Goal: Navigation & Orientation: Find specific page/section

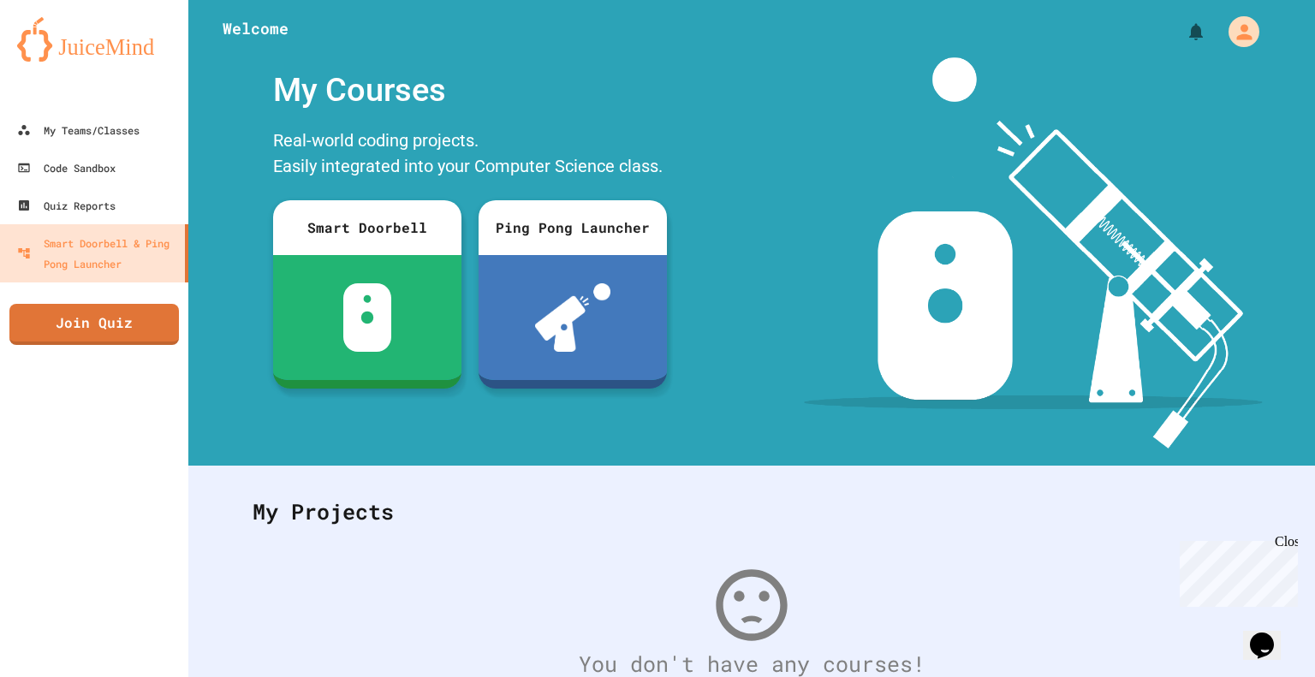
click at [146, 437] on div "My Teams/Classes Code Sandbox Quiz Reports Smart Doorbell & Ping Pong Launcher …" at bounding box center [94, 338] width 188 height 677
click at [100, 136] on div "My Teams/Classes" at bounding box center [78, 130] width 126 height 21
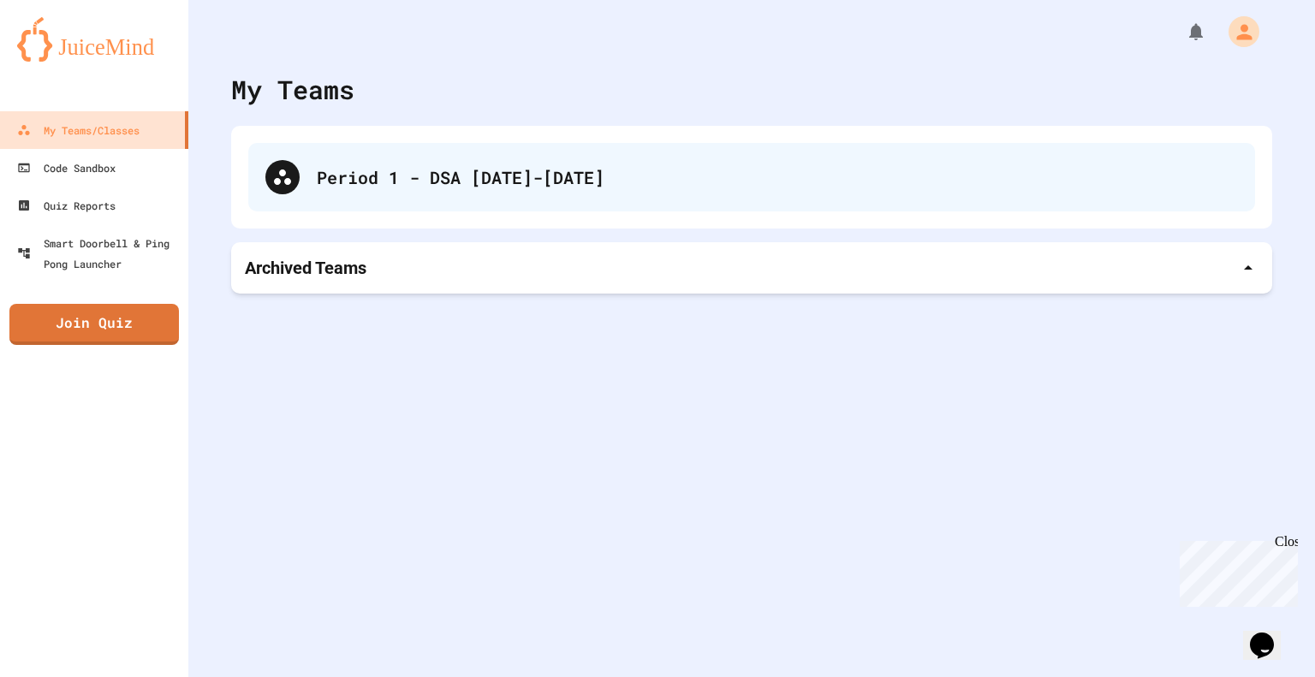
click at [356, 188] on div "Period 1 - DSA [DATE]-[DATE]" at bounding box center [777, 177] width 921 height 26
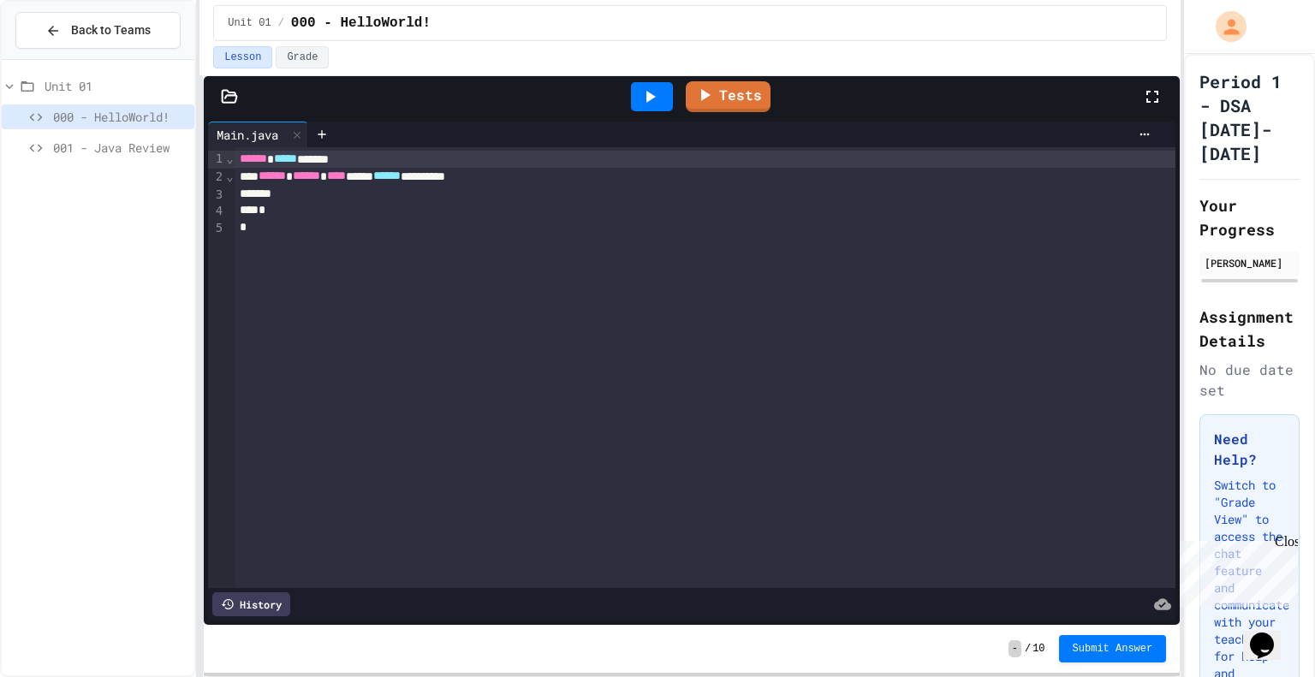
click at [159, 146] on span "001 - Java Review" at bounding box center [120, 148] width 134 height 18
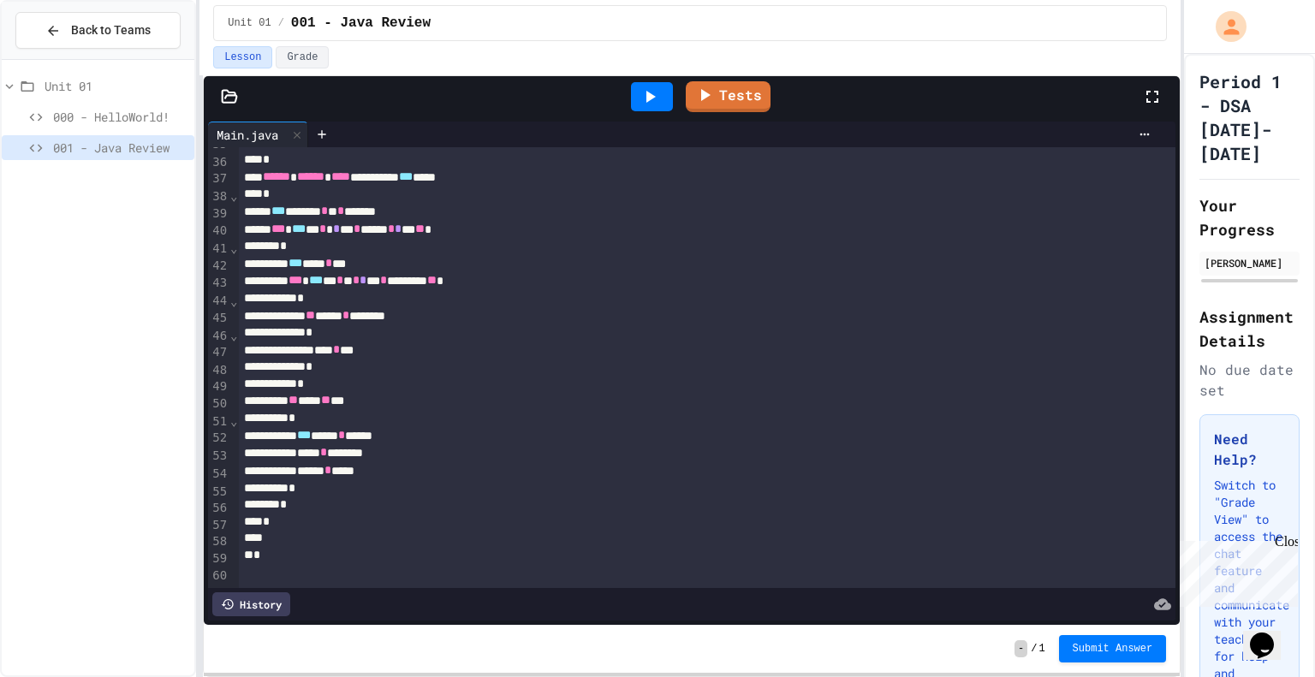
scroll to position [603, 0]
click at [658, 88] on icon at bounding box center [650, 96] width 21 height 21
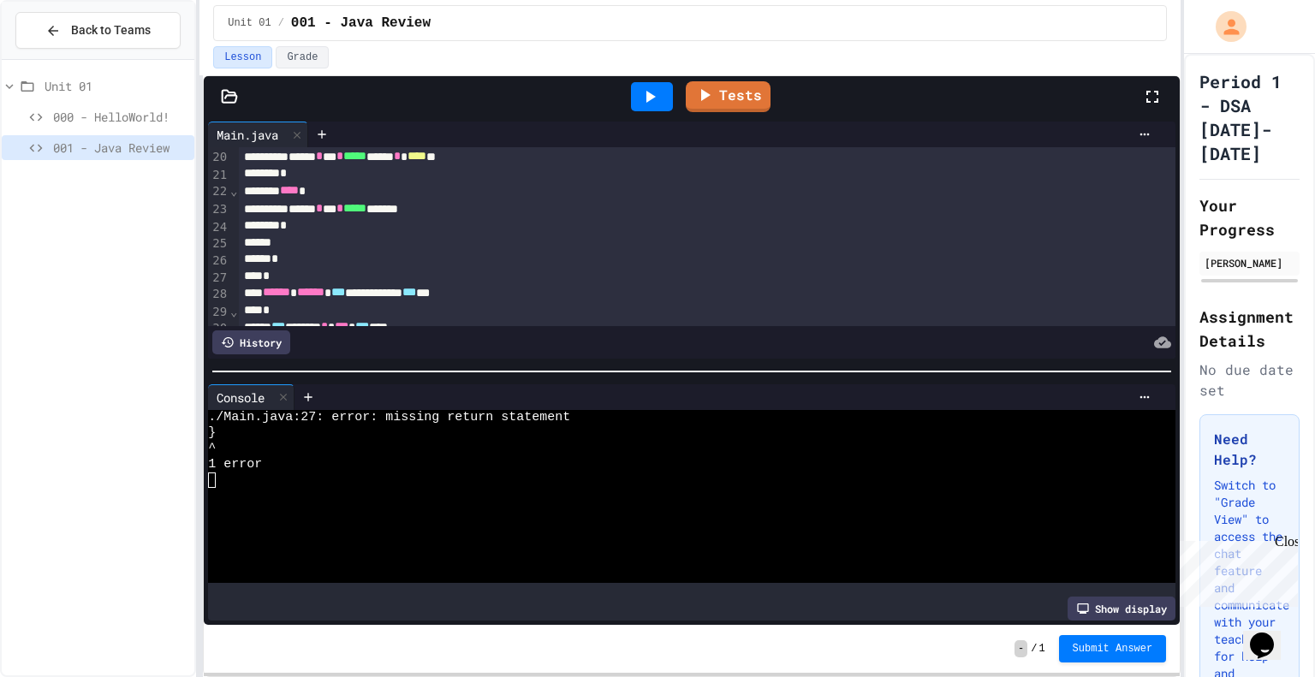
scroll to position [330, 0]
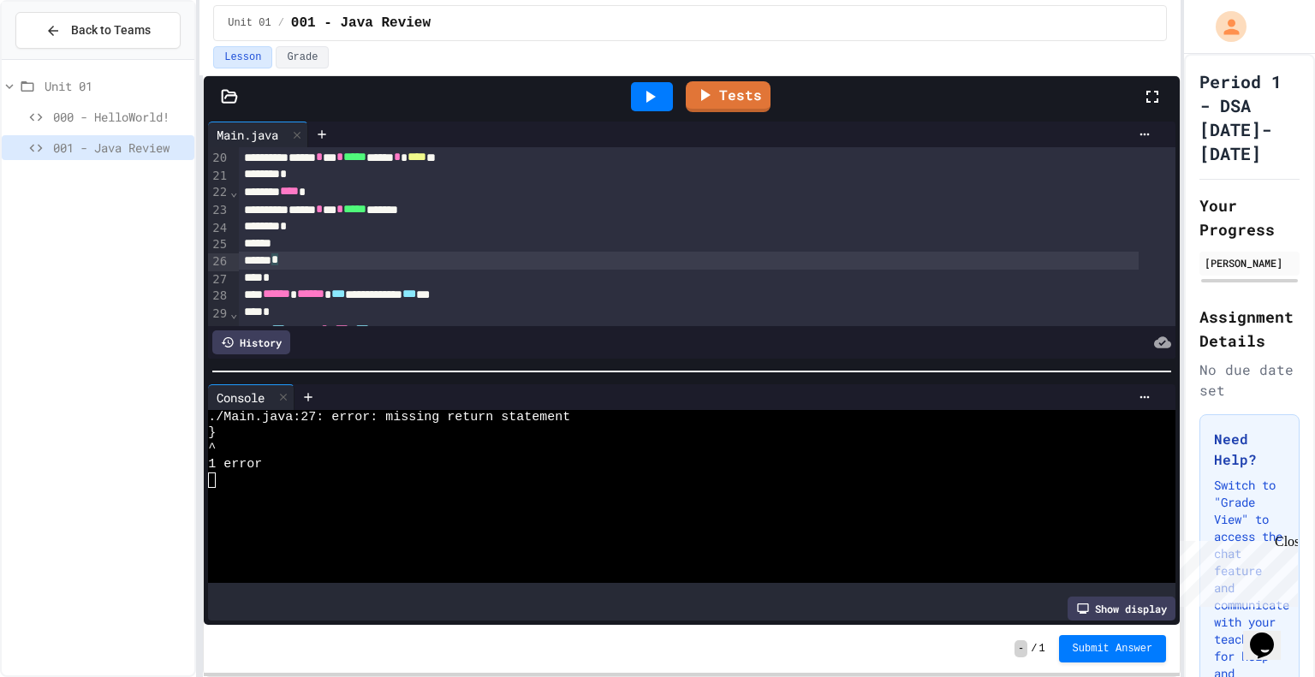
click at [336, 252] on div "*" at bounding box center [689, 261] width 900 height 18
click at [352, 277] on div "*" at bounding box center [689, 277] width 900 height 17
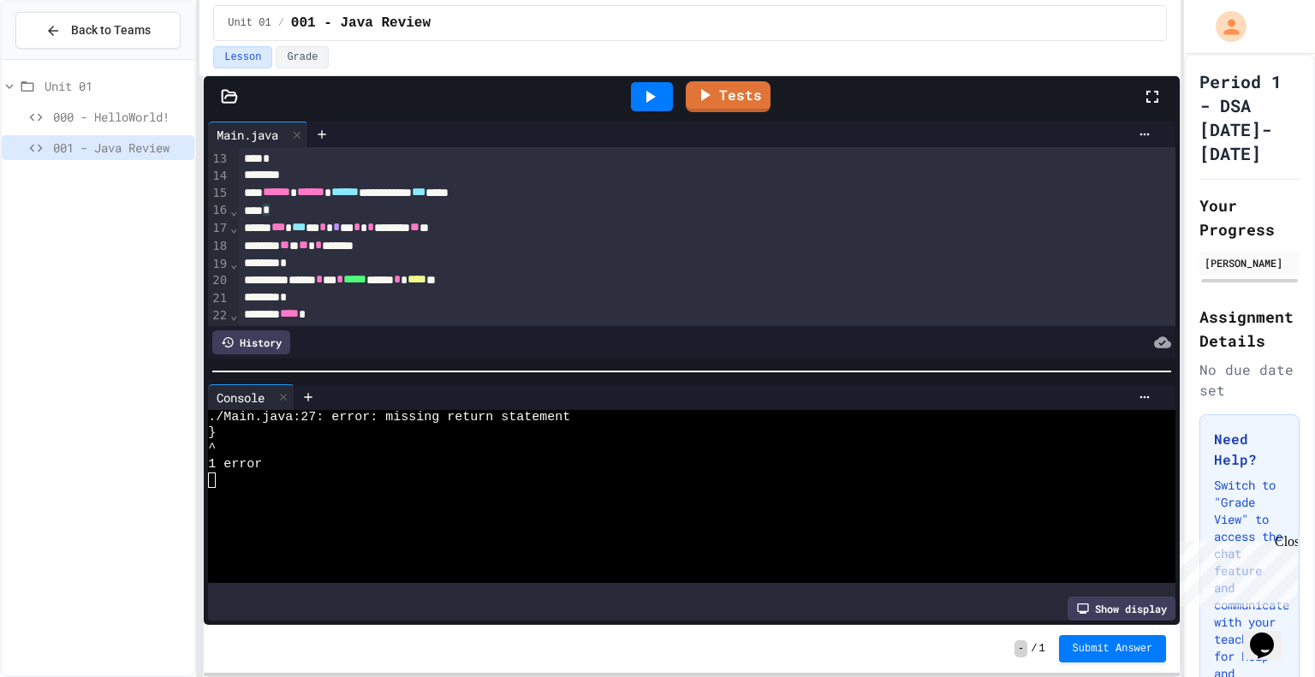
scroll to position [211, 0]
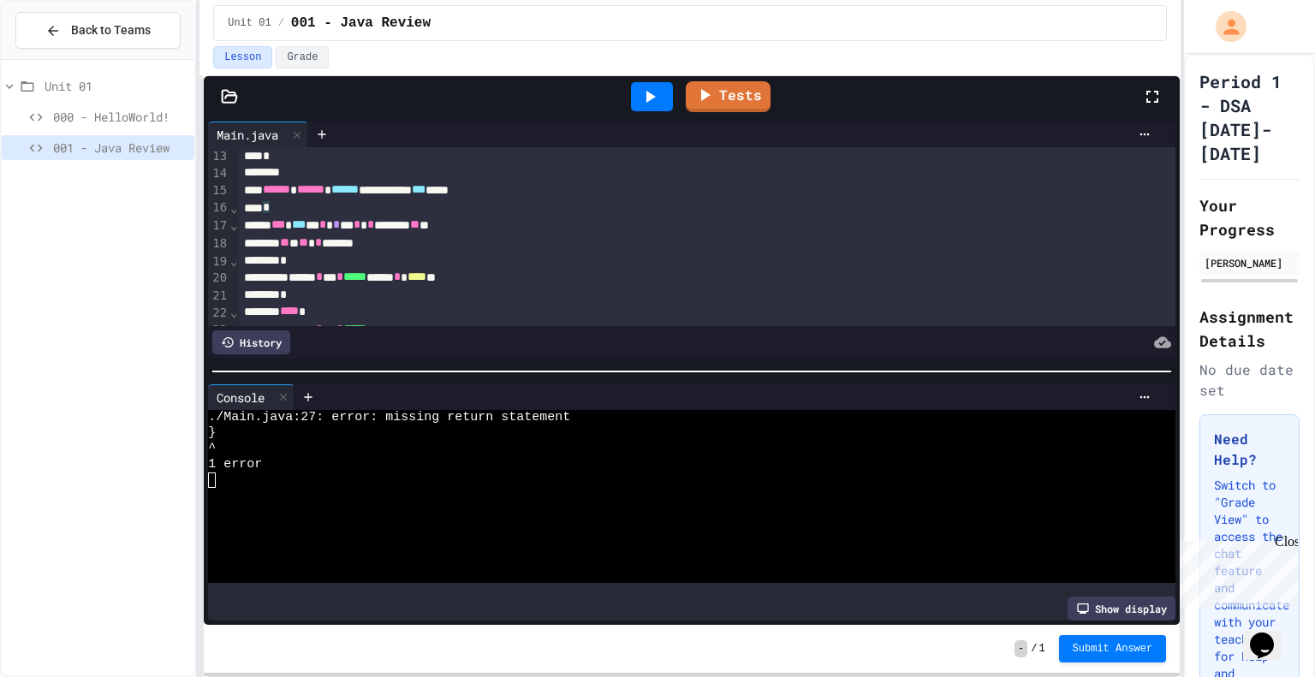
click at [359, 190] on span "******" at bounding box center [344, 189] width 27 height 12
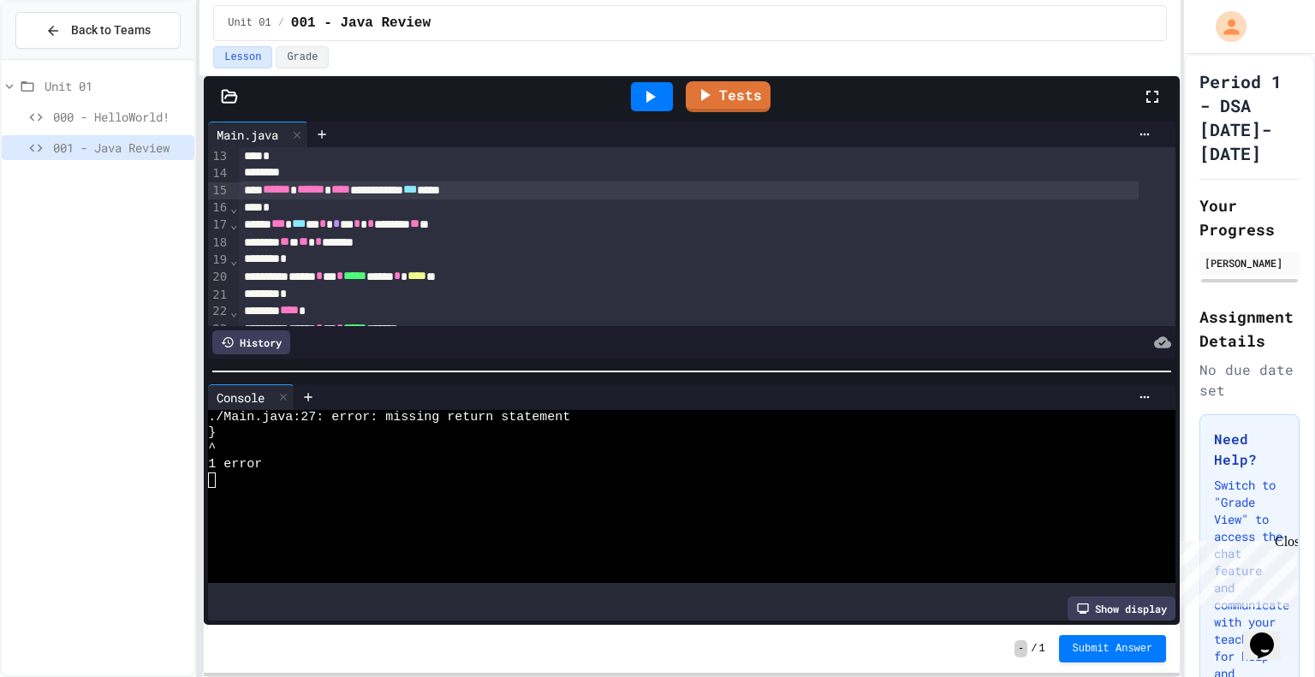
click at [654, 94] on icon at bounding box center [650, 97] width 9 height 12
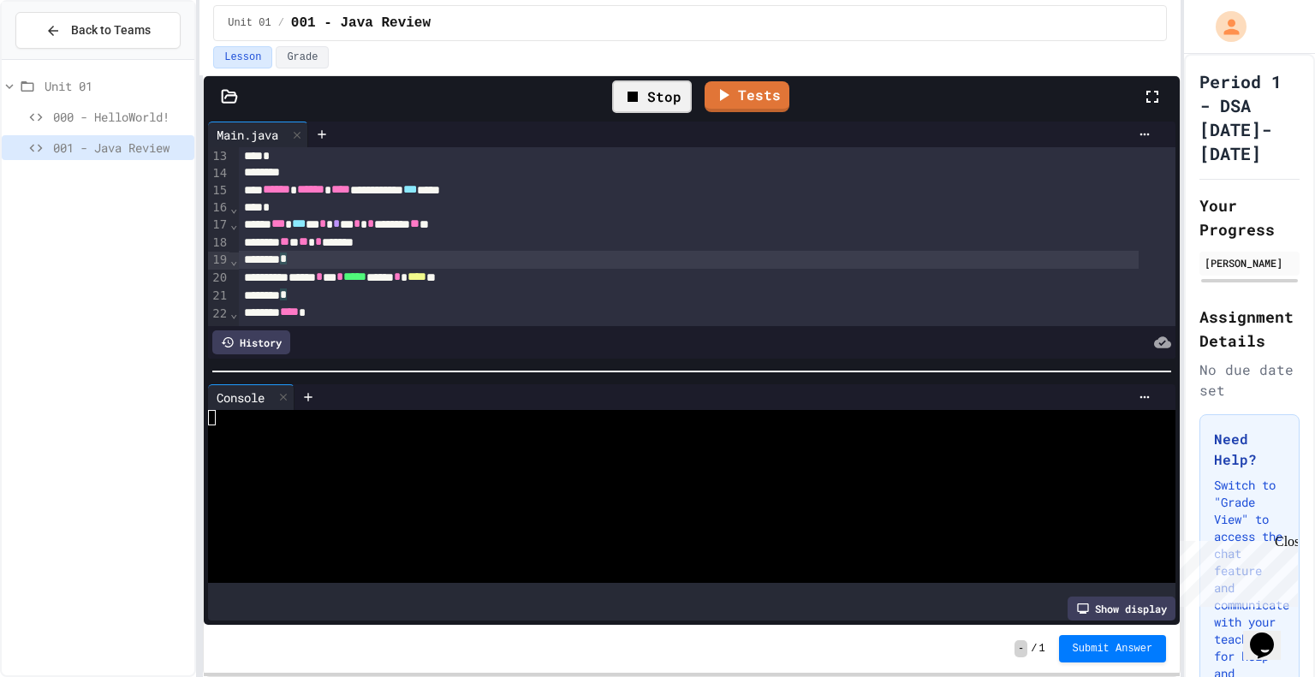
click at [418, 267] on div "**********" at bounding box center [708, 456] width 938 height 1041
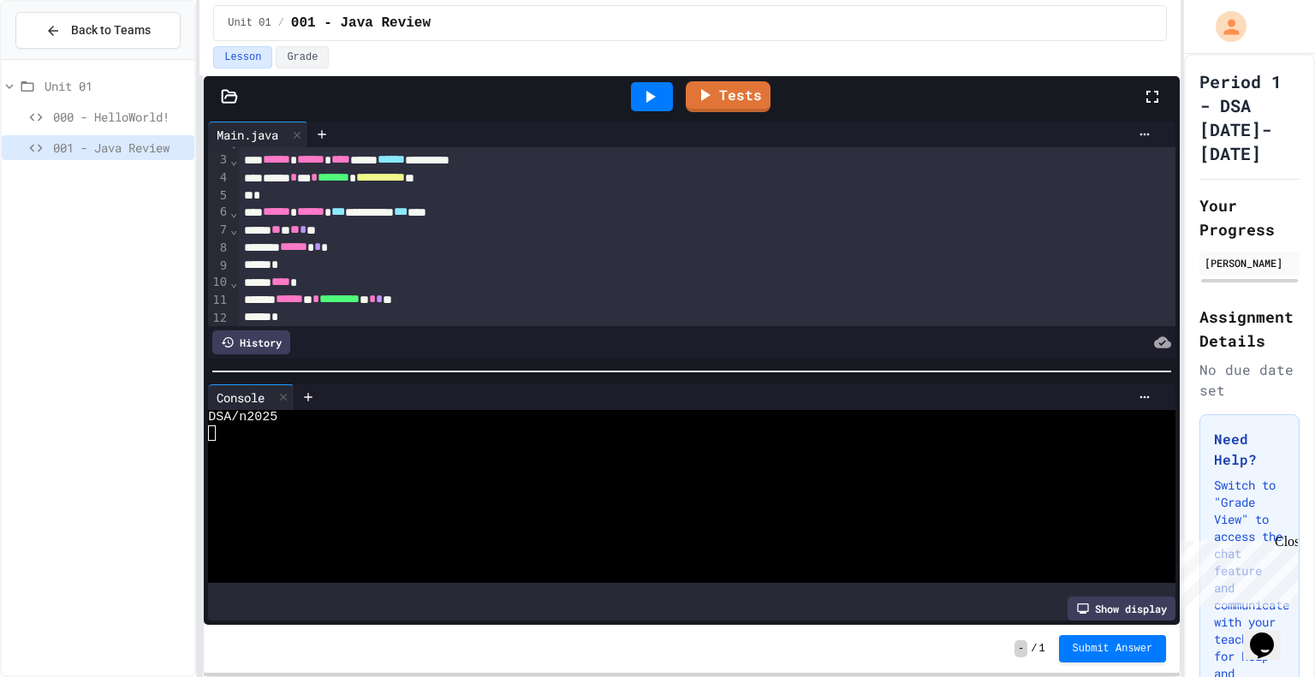
scroll to position [0, 0]
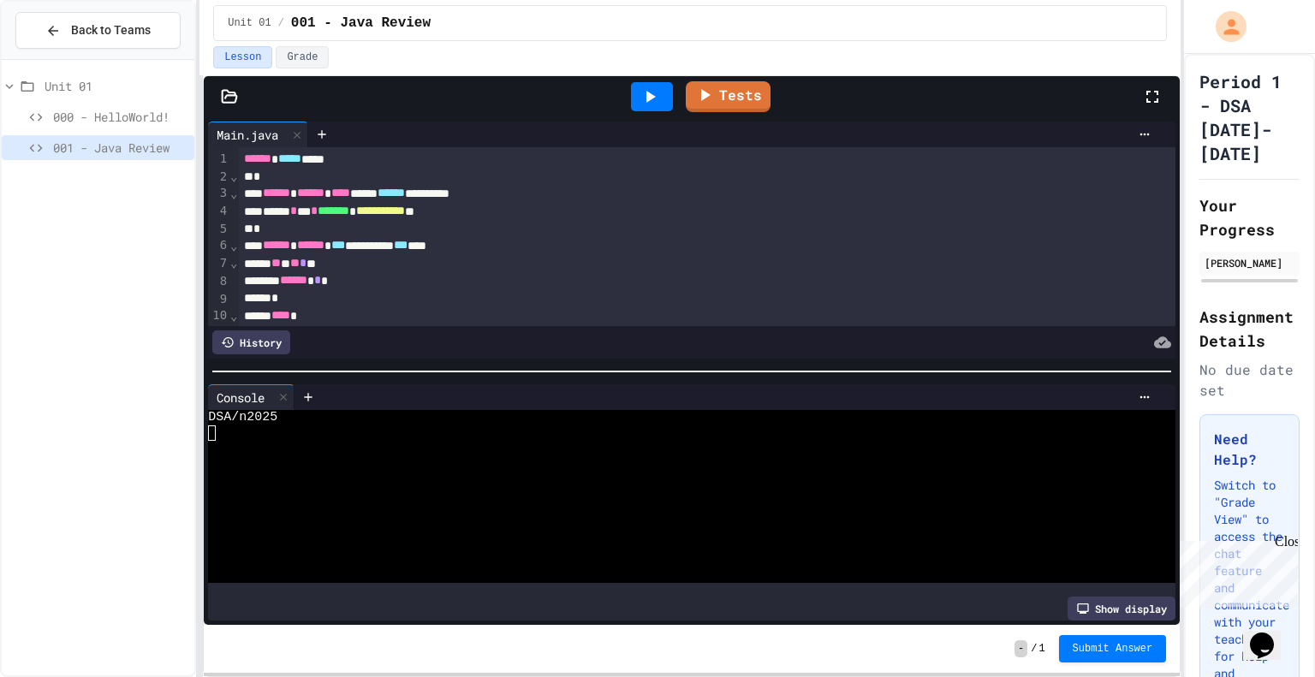
click at [405, 212] on span "**********" at bounding box center [380, 211] width 49 height 12
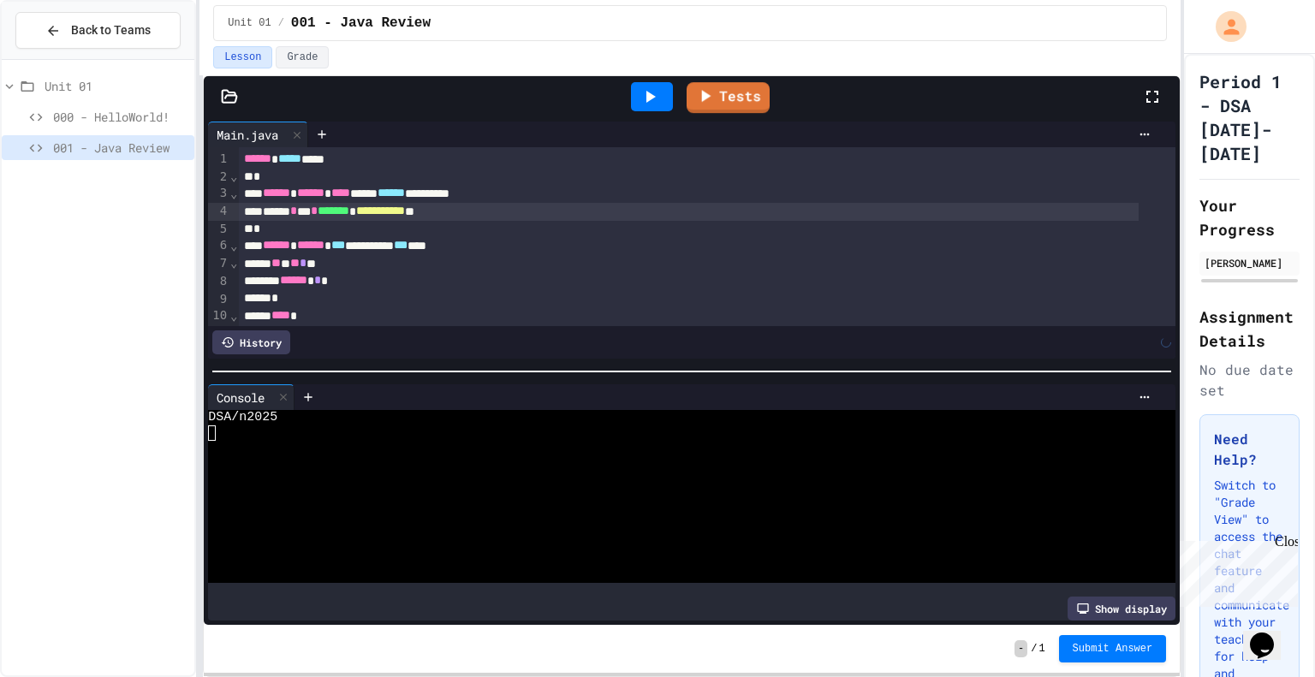
click at [651, 89] on icon at bounding box center [650, 96] width 21 height 21
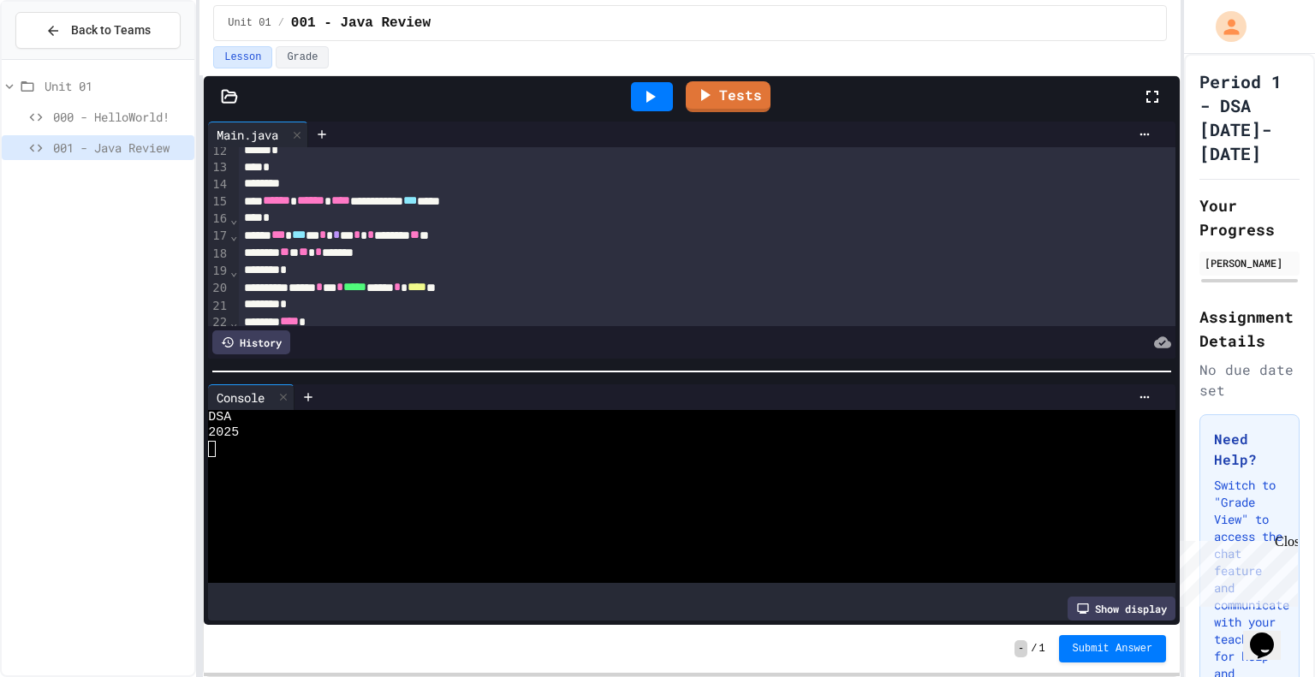
scroll to position [215, 0]
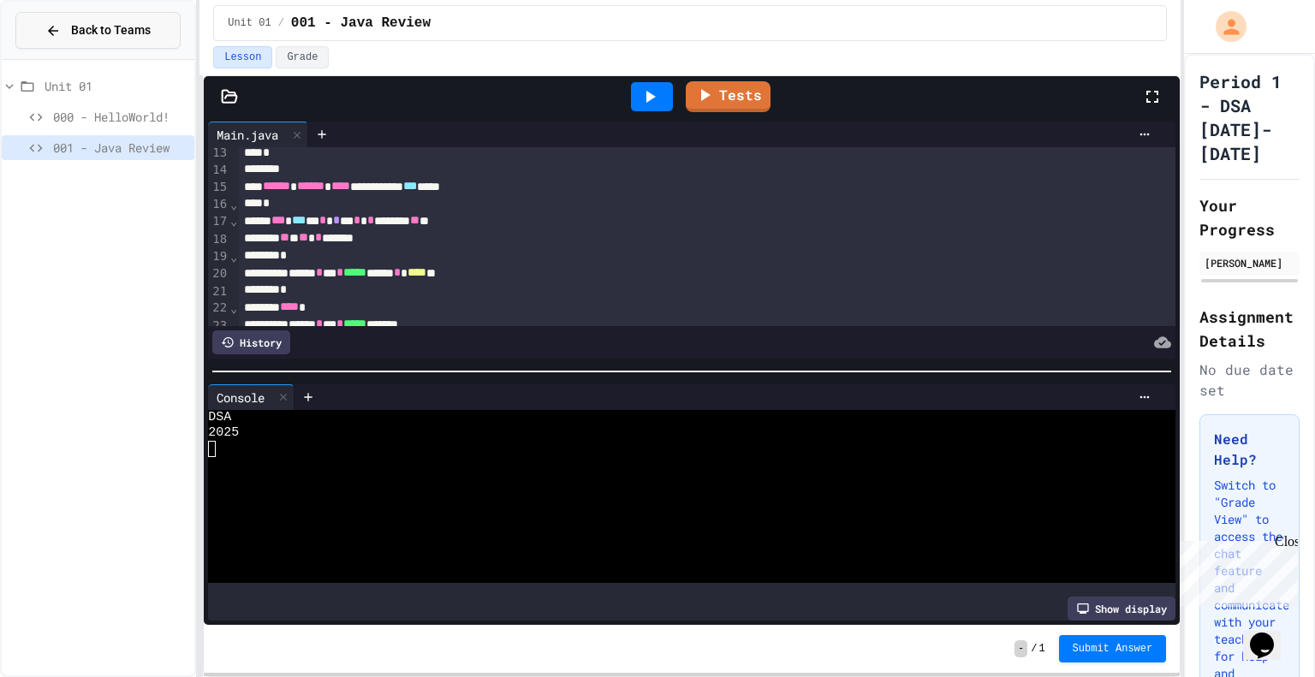
click at [150, 16] on button "Back to Teams" at bounding box center [97, 30] width 165 height 37
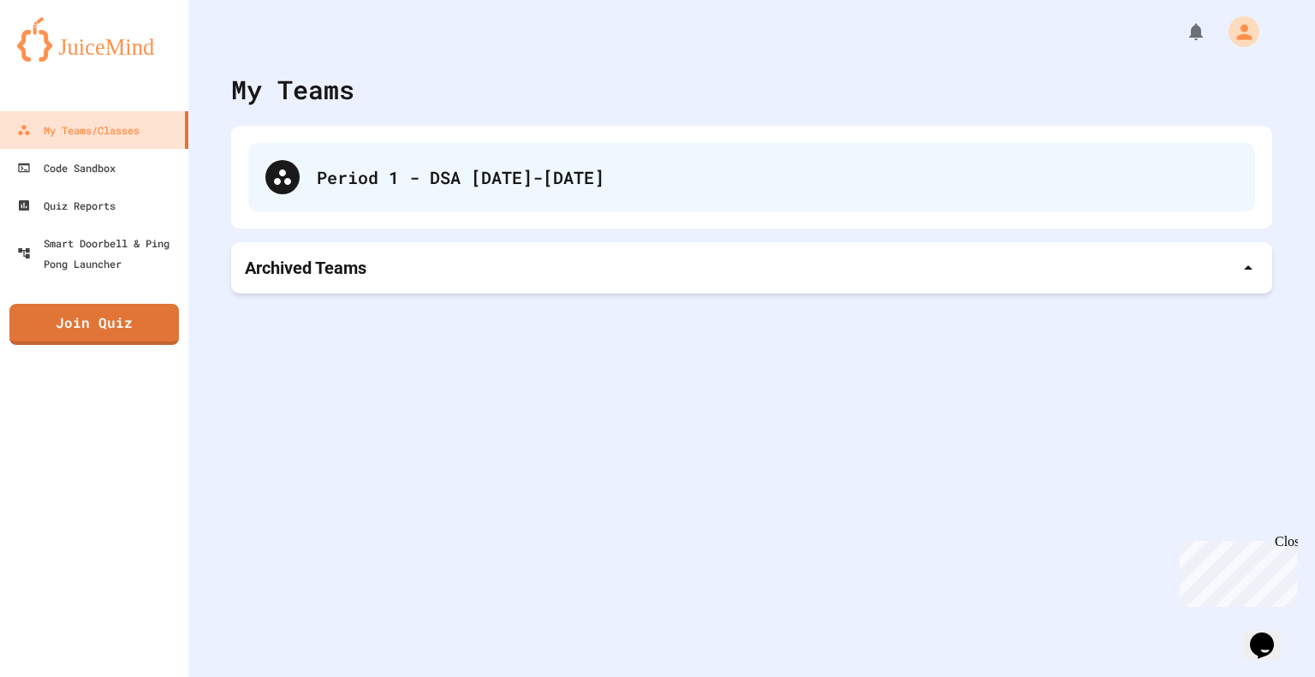
click at [325, 188] on div "Period 1 - DSA [DATE]-[DATE]" at bounding box center [777, 177] width 921 height 26
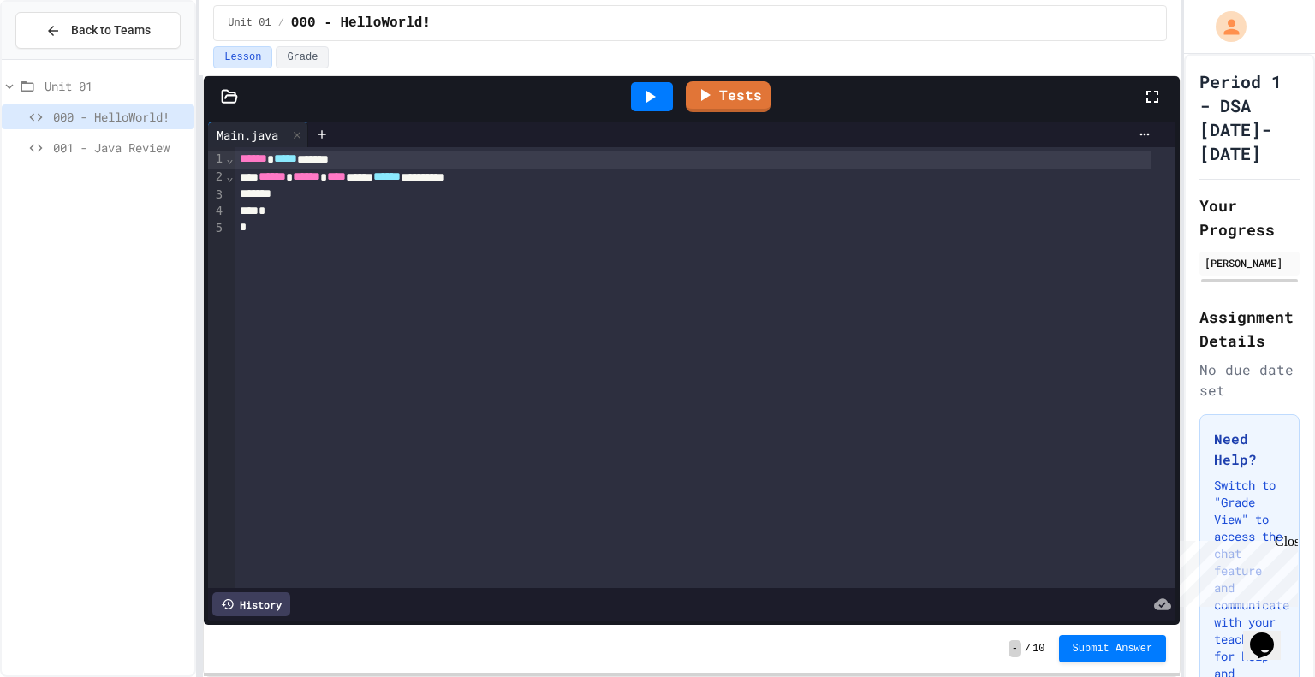
click at [149, 149] on span "001 - Java Review" at bounding box center [120, 148] width 134 height 18
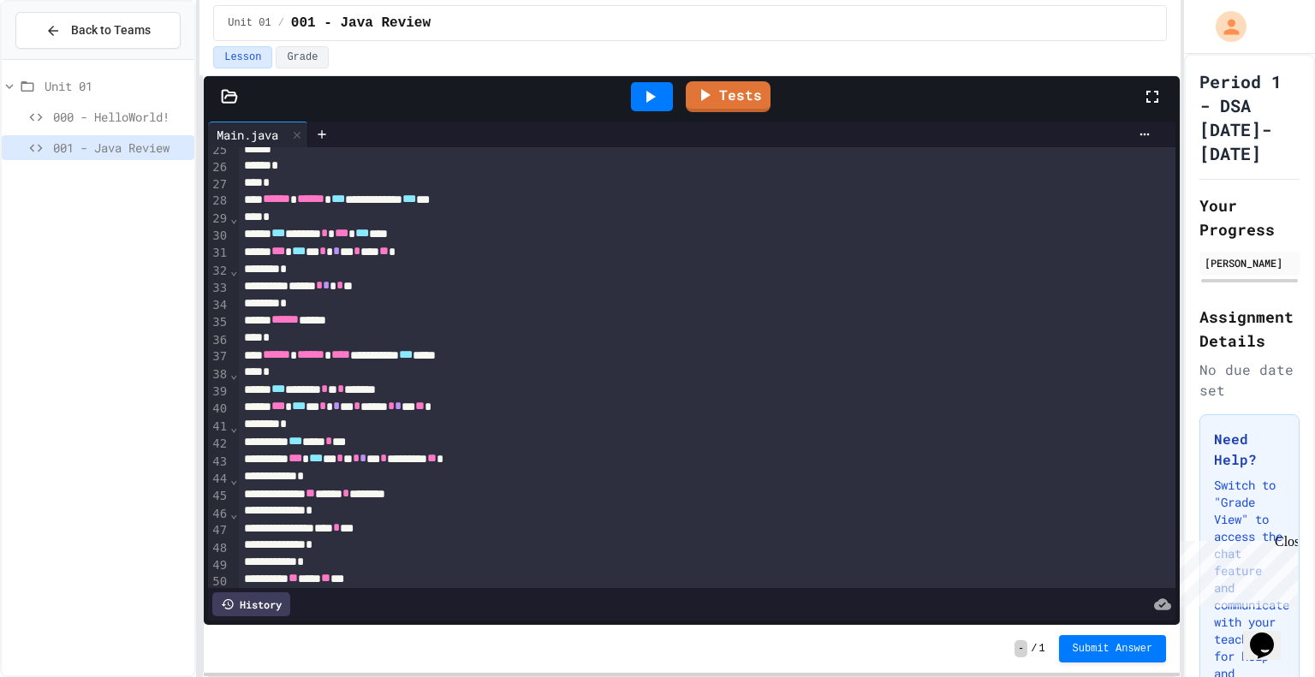
scroll to position [469, 0]
